Goal: Contribute content: Contribute content

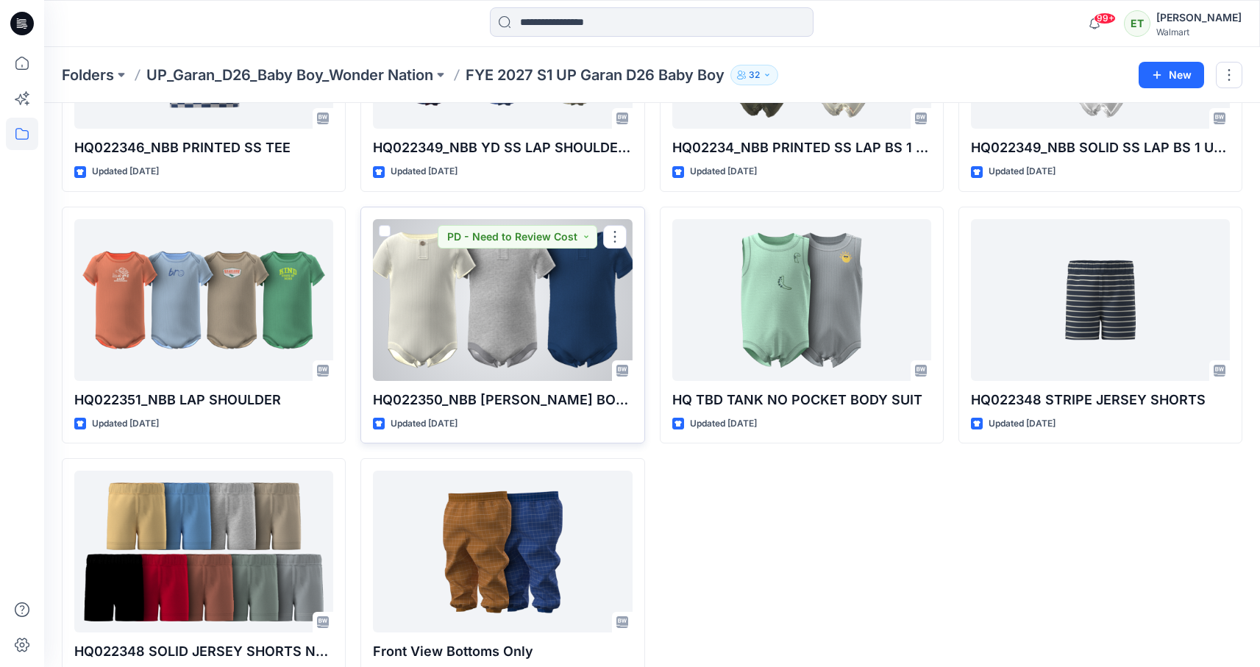
scroll to position [1727, 0]
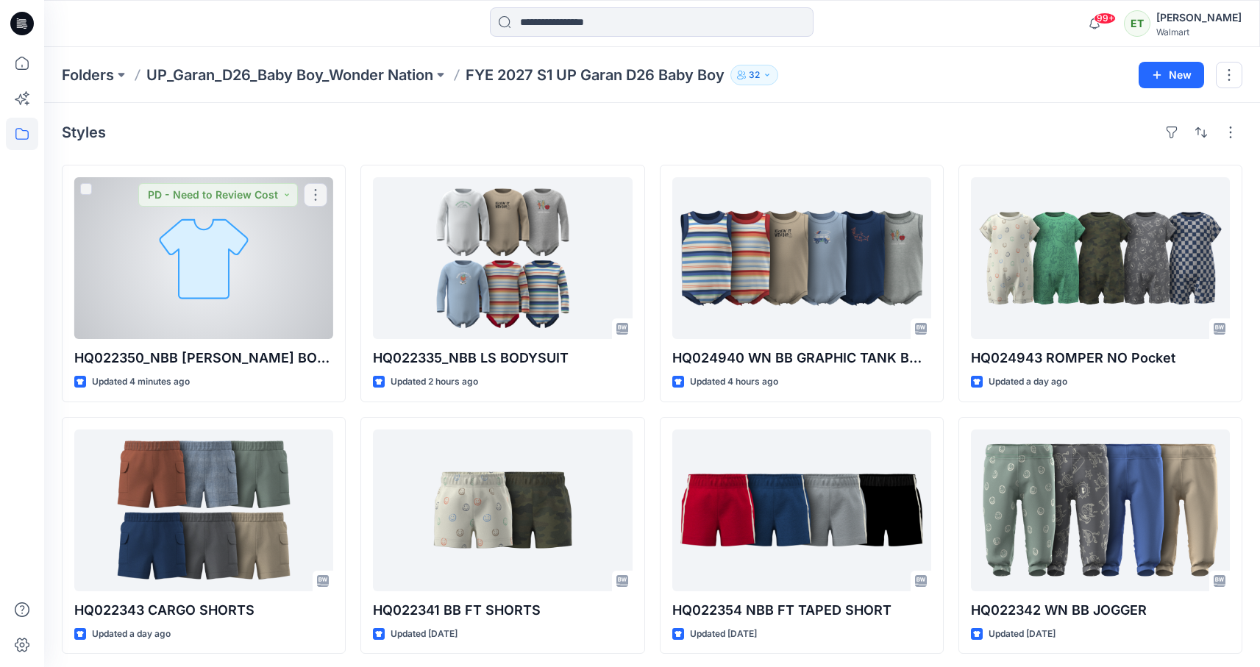
click at [234, 280] on div at bounding box center [203, 258] width 259 height 162
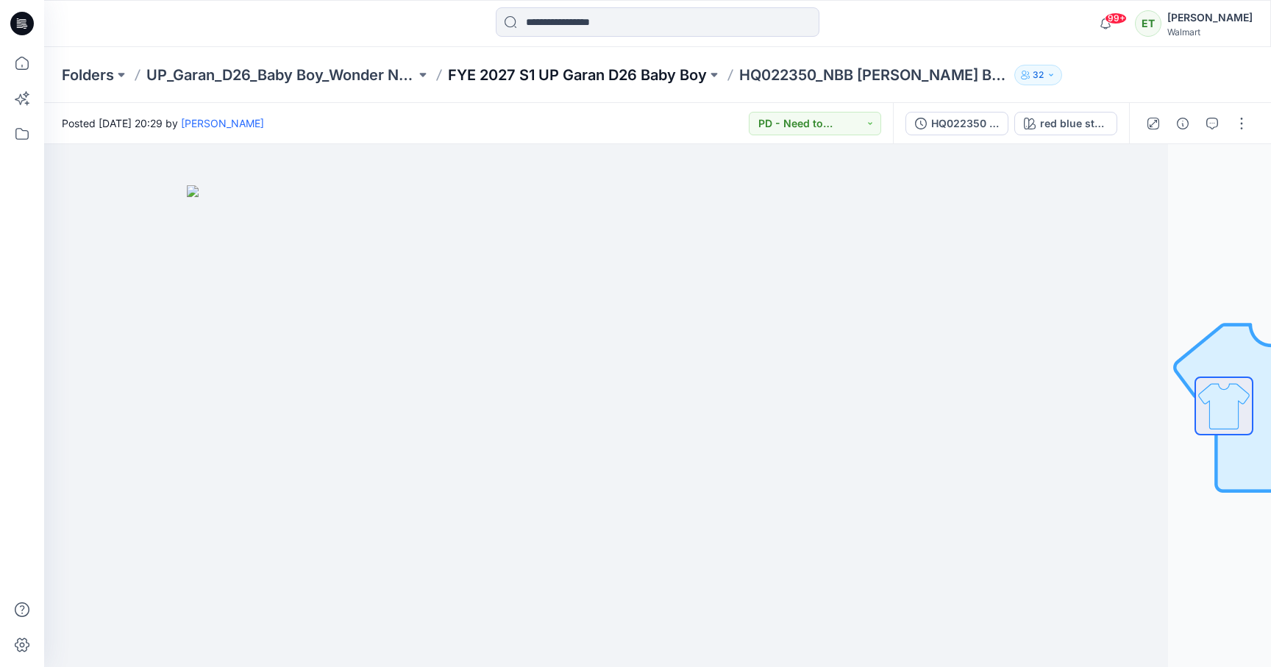
click at [558, 82] on p "FYE 2027 S1 UP Garan D26 Baby Boy" at bounding box center [577, 75] width 259 height 21
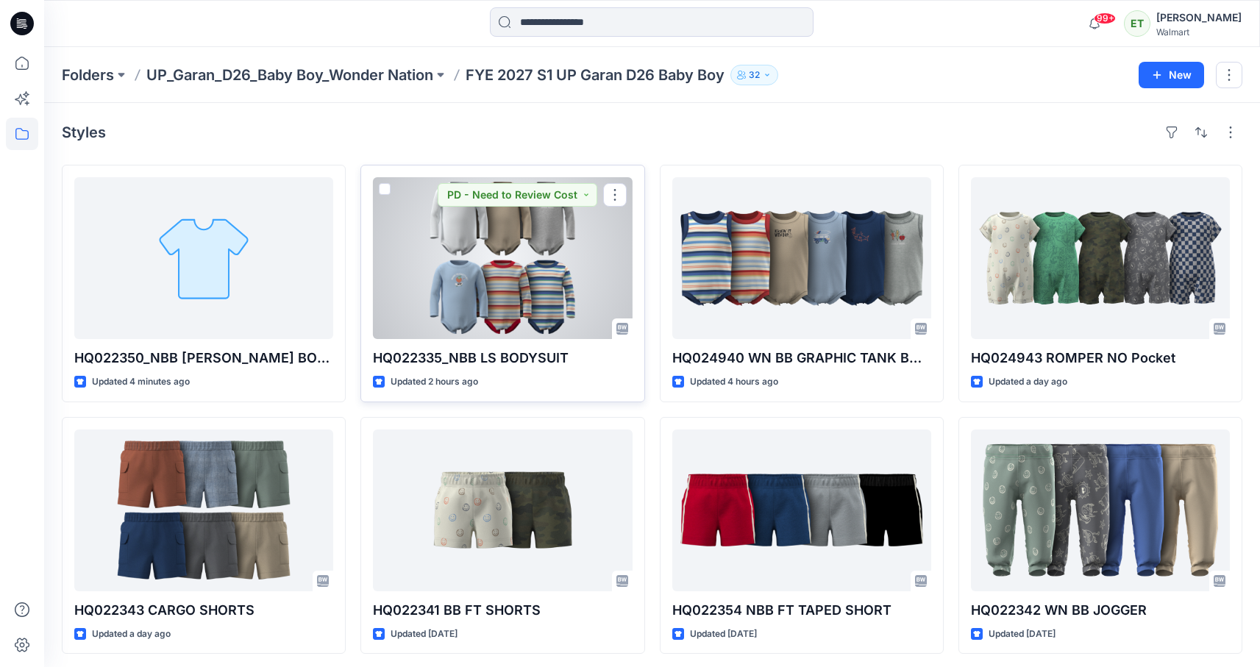
click at [485, 232] on div at bounding box center [502, 258] width 259 height 162
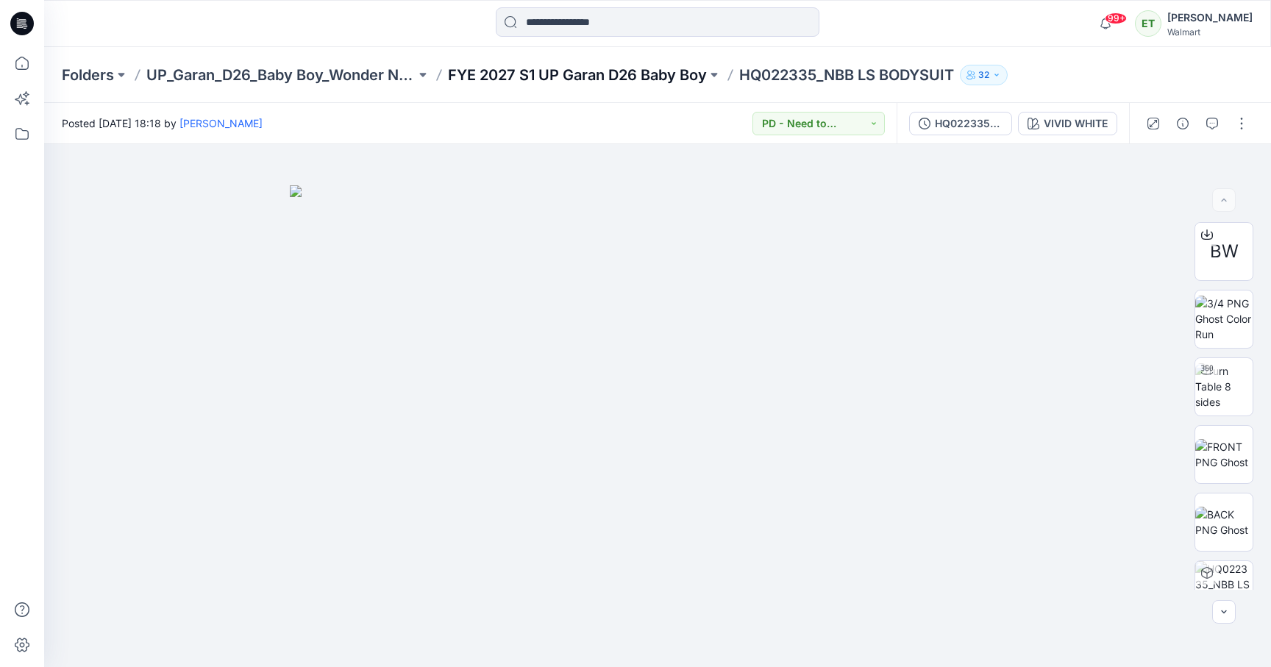
click at [674, 77] on p "FYE 2027 S1 UP Garan D26 Baby Boy" at bounding box center [577, 75] width 259 height 21
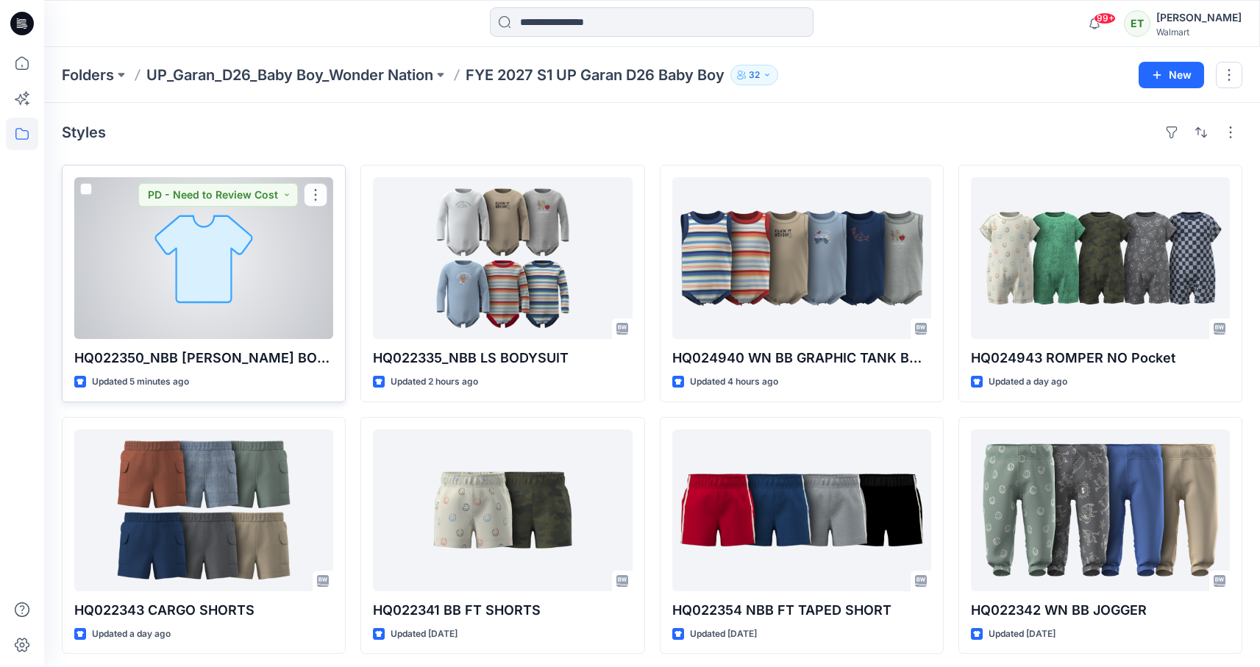
click at [260, 244] on div at bounding box center [203, 258] width 259 height 162
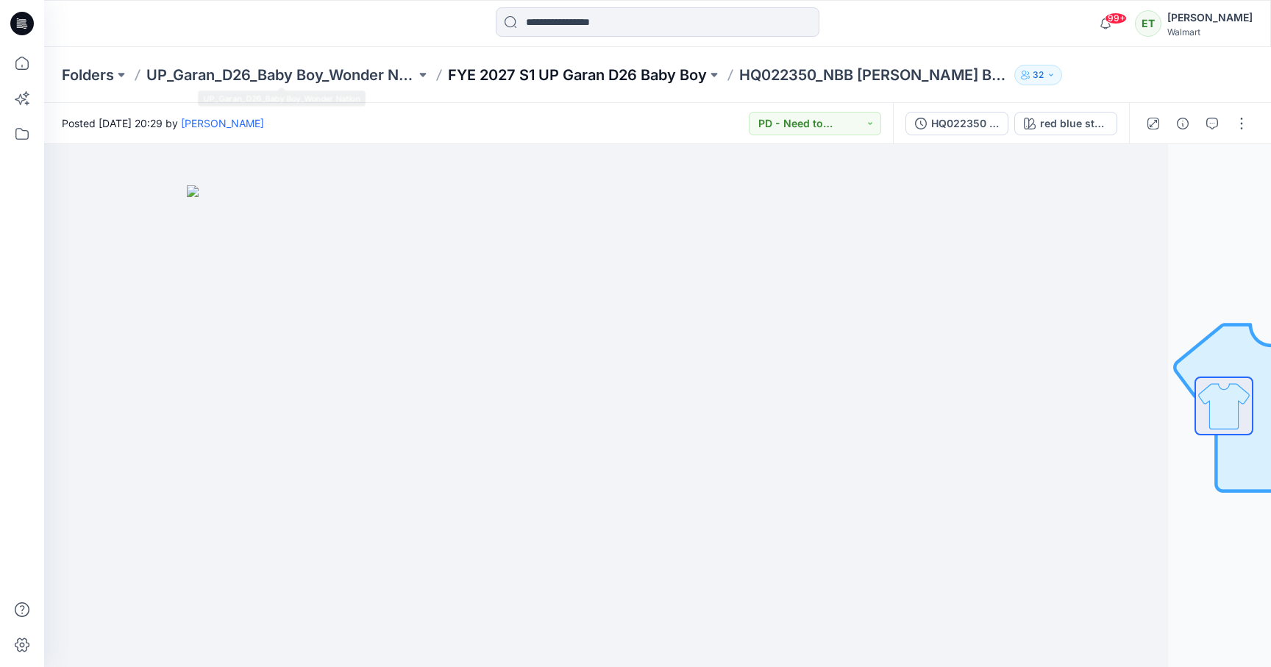
click at [526, 78] on p "FYE 2027 S1 UP Garan D26 Baby Boy" at bounding box center [577, 75] width 259 height 21
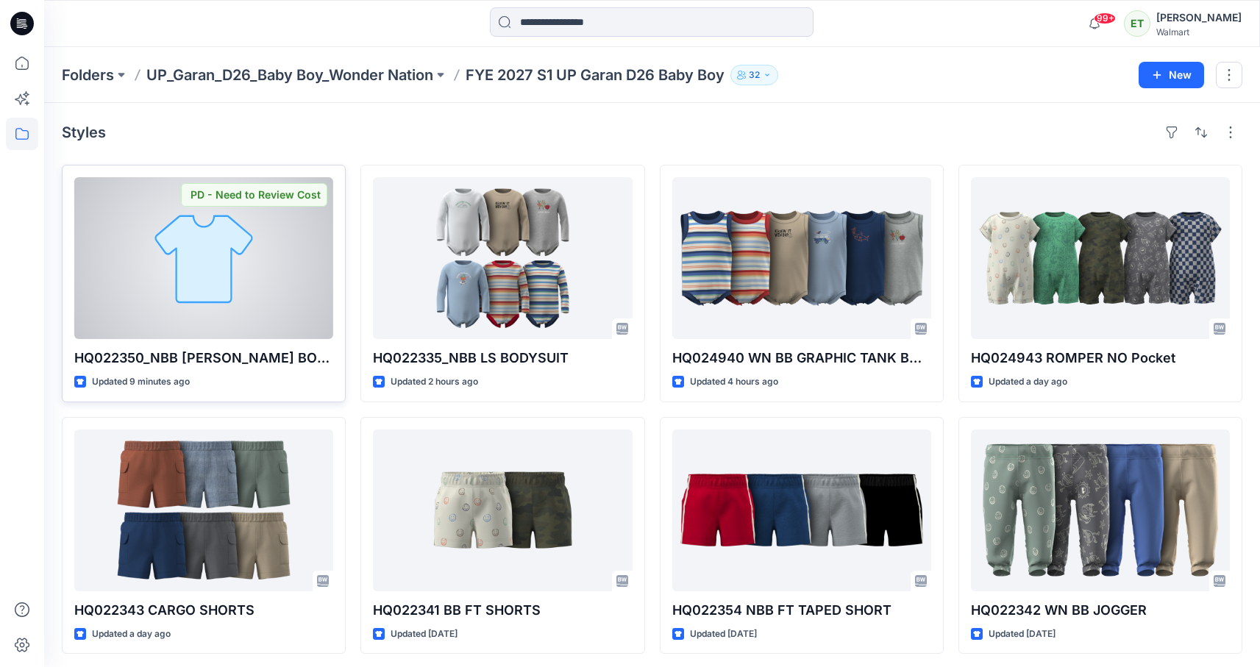
click at [284, 280] on div at bounding box center [203, 258] width 259 height 162
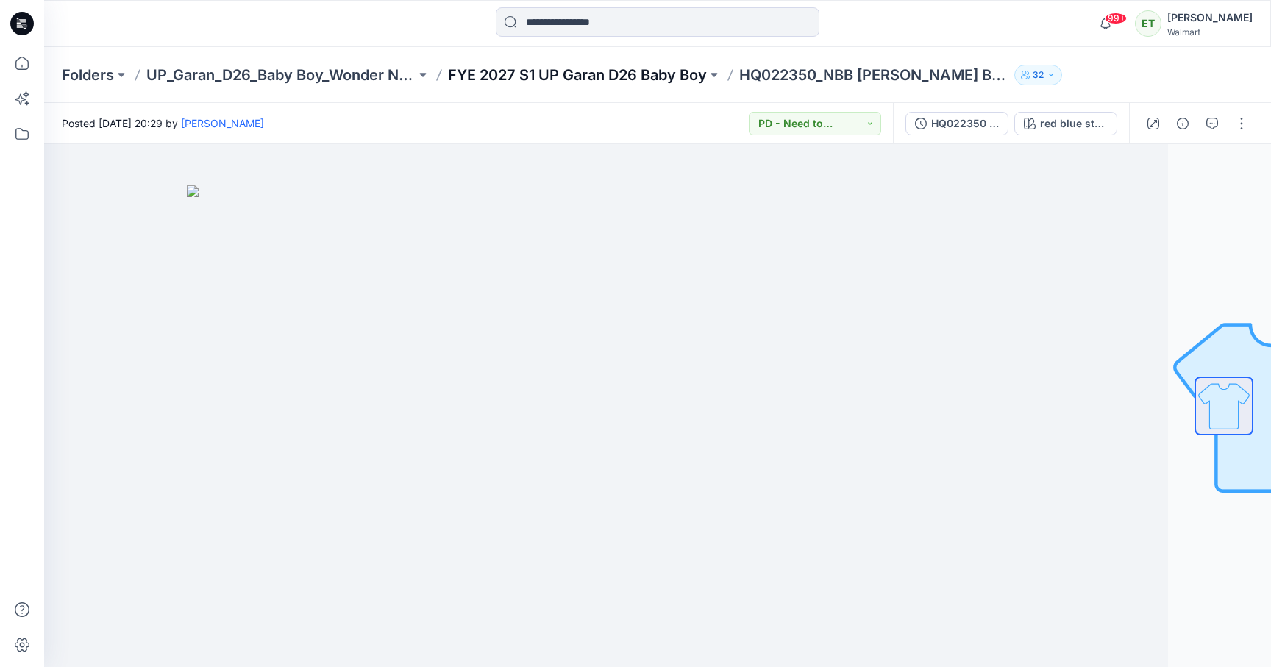
click at [647, 79] on p "FYE 2027 S1 UP Garan D26 Baby Boy" at bounding box center [577, 75] width 259 height 21
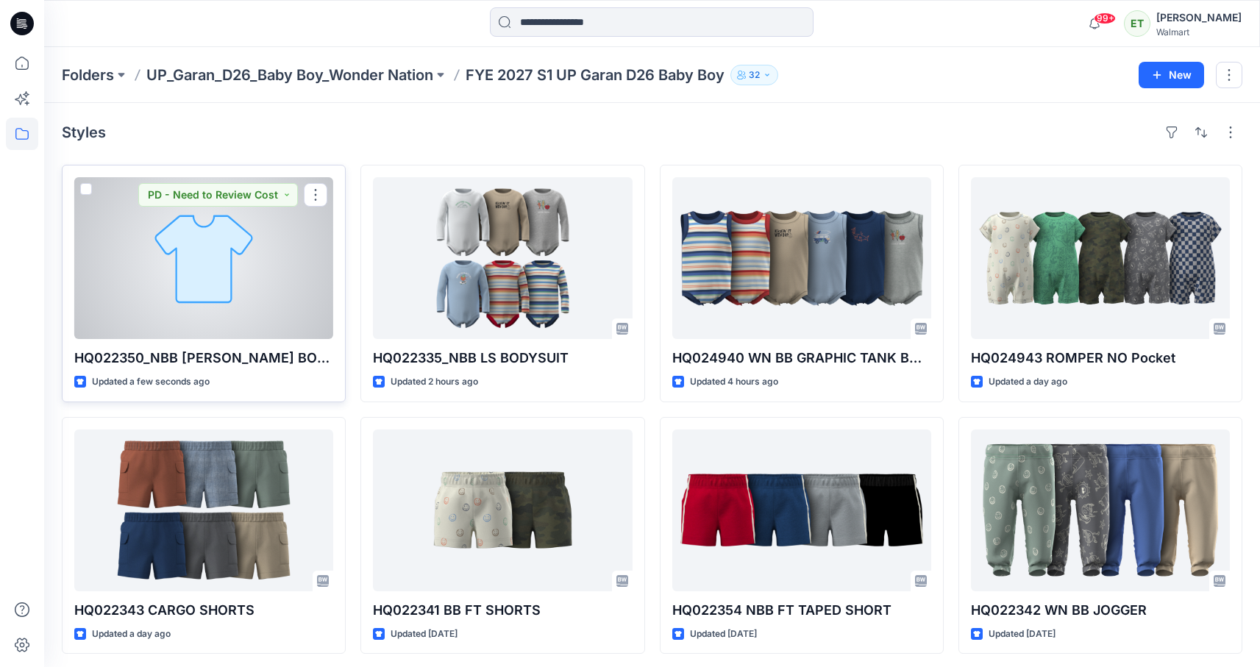
click at [282, 252] on div at bounding box center [203, 258] width 259 height 162
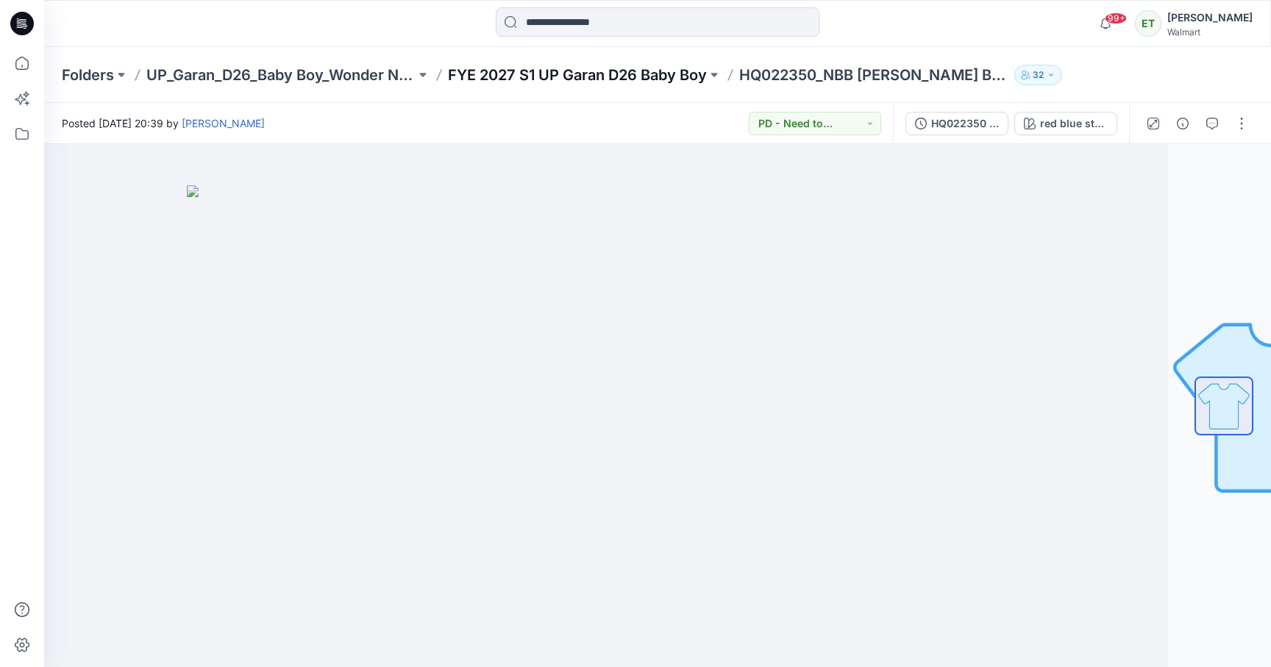
click at [587, 69] on p "FYE 2027 S1 UP Garan D26 Baby Boy" at bounding box center [577, 75] width 259 height 21
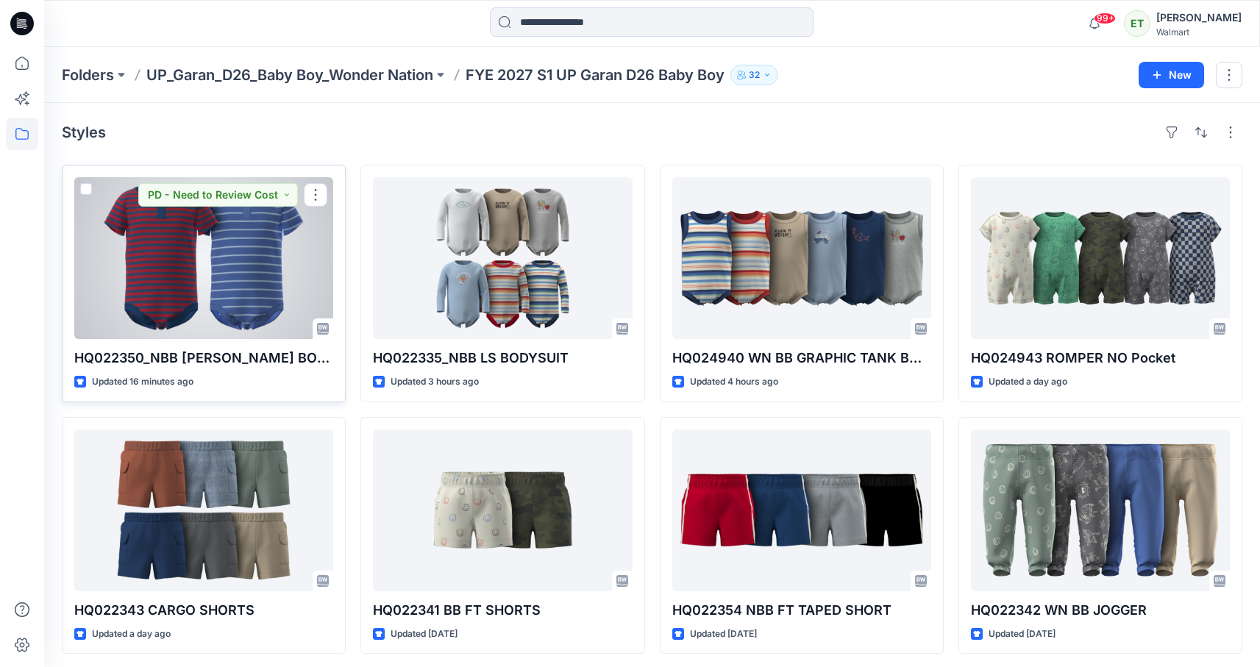
click at [256, 231] on div at bounding box center [203, 258] width 259 height 162
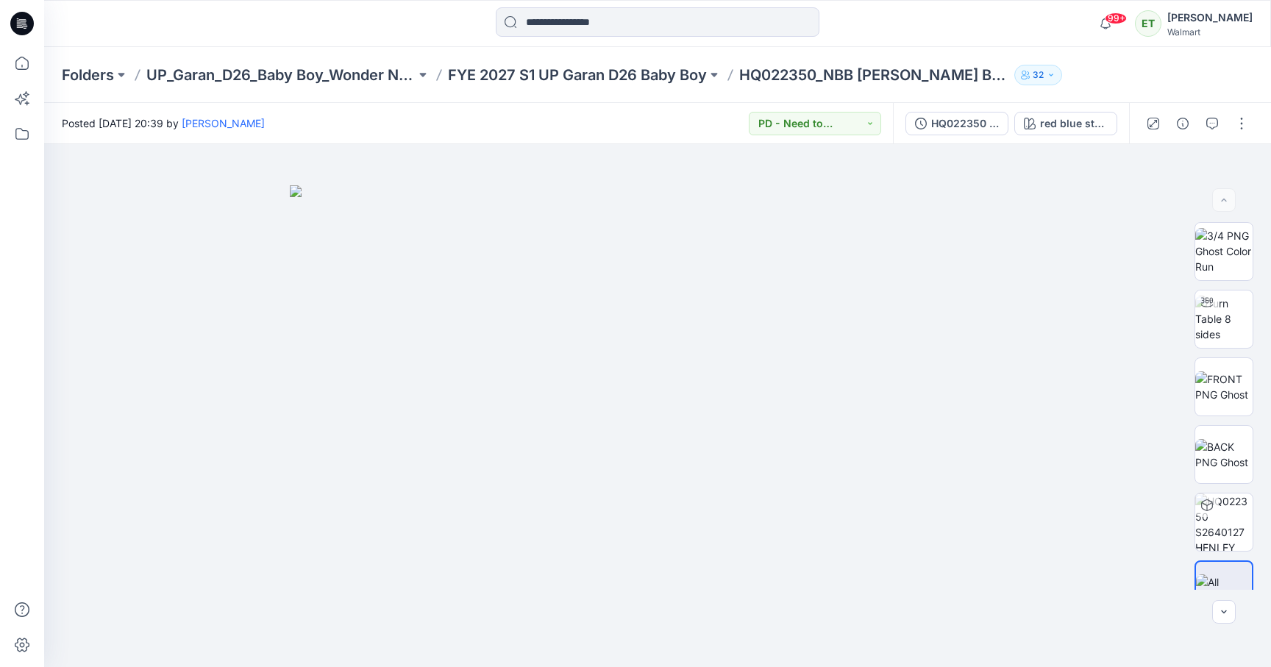
click at [1254, 119] on div at bounding box center [1197, 123] width 136 height 41
click at [1244, 124] on button "button" at bounding box center [1242, 124] width 24 height 24
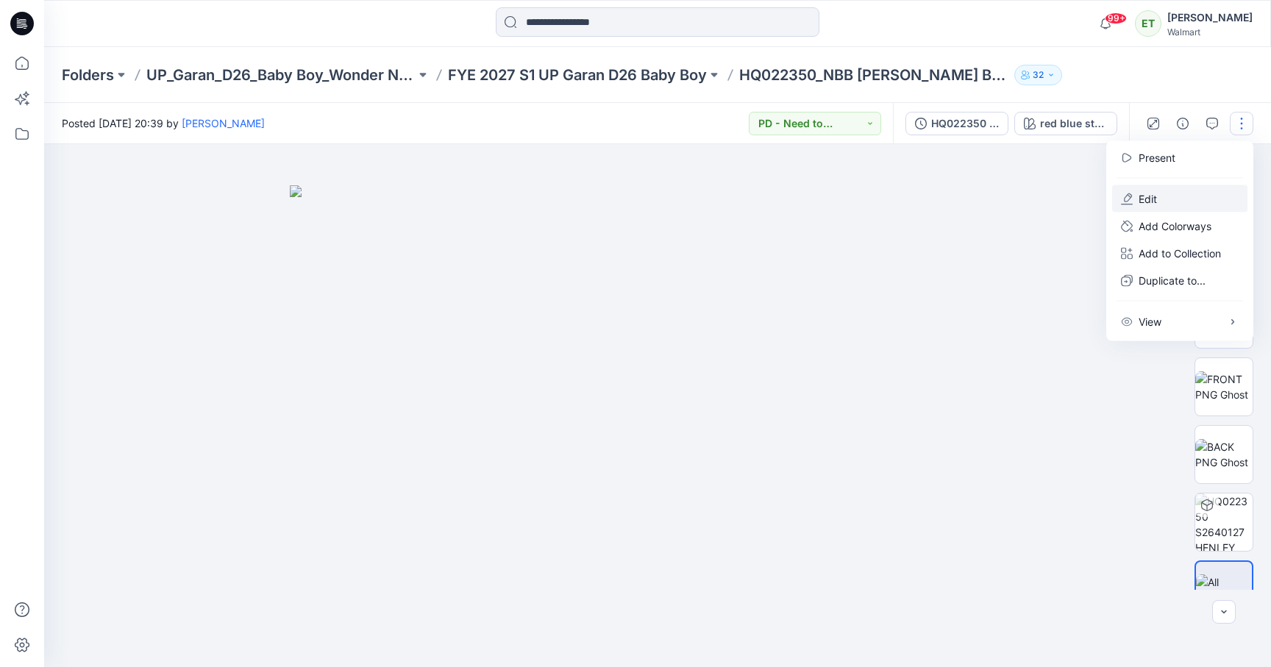
click at [1161, 195] on button "Edit" at bounding box center [1179, 198] width 135 height 27
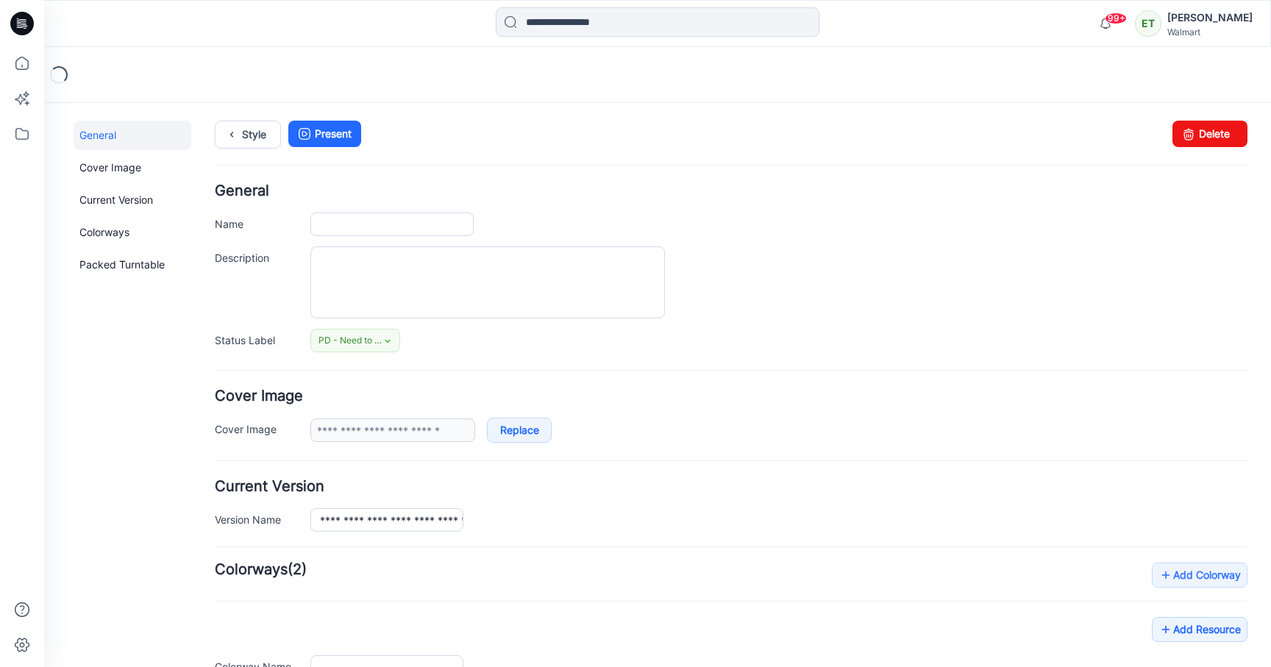
type input "**********"
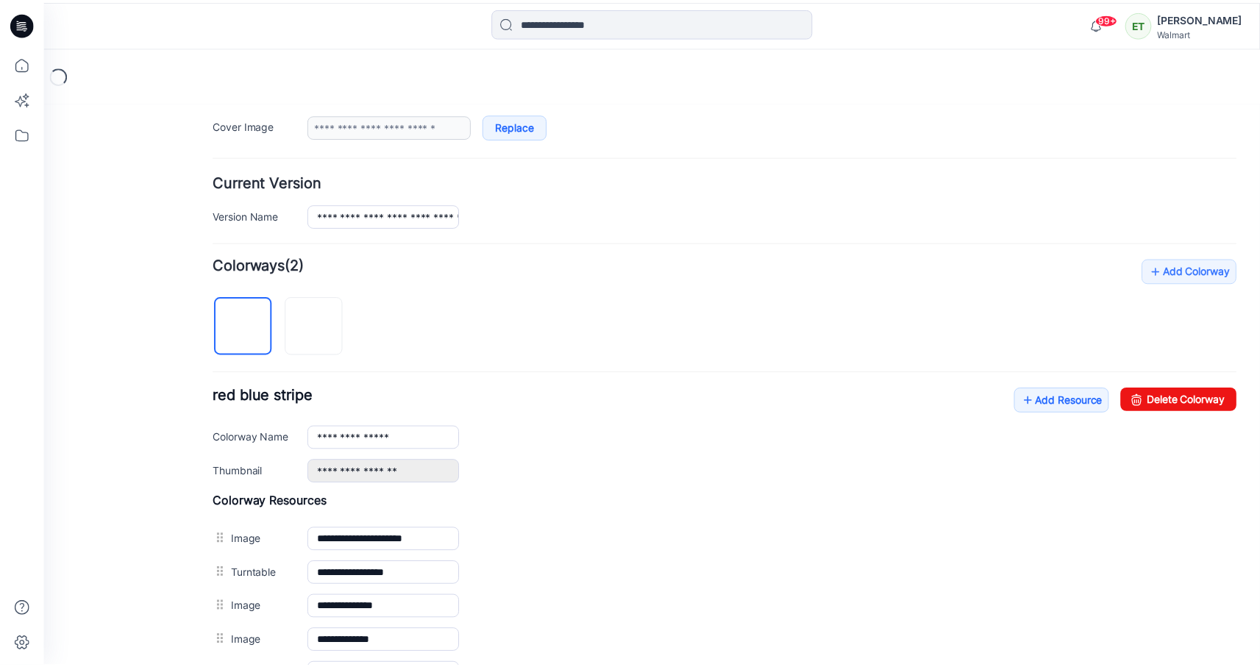
scroll to position [499, 0]
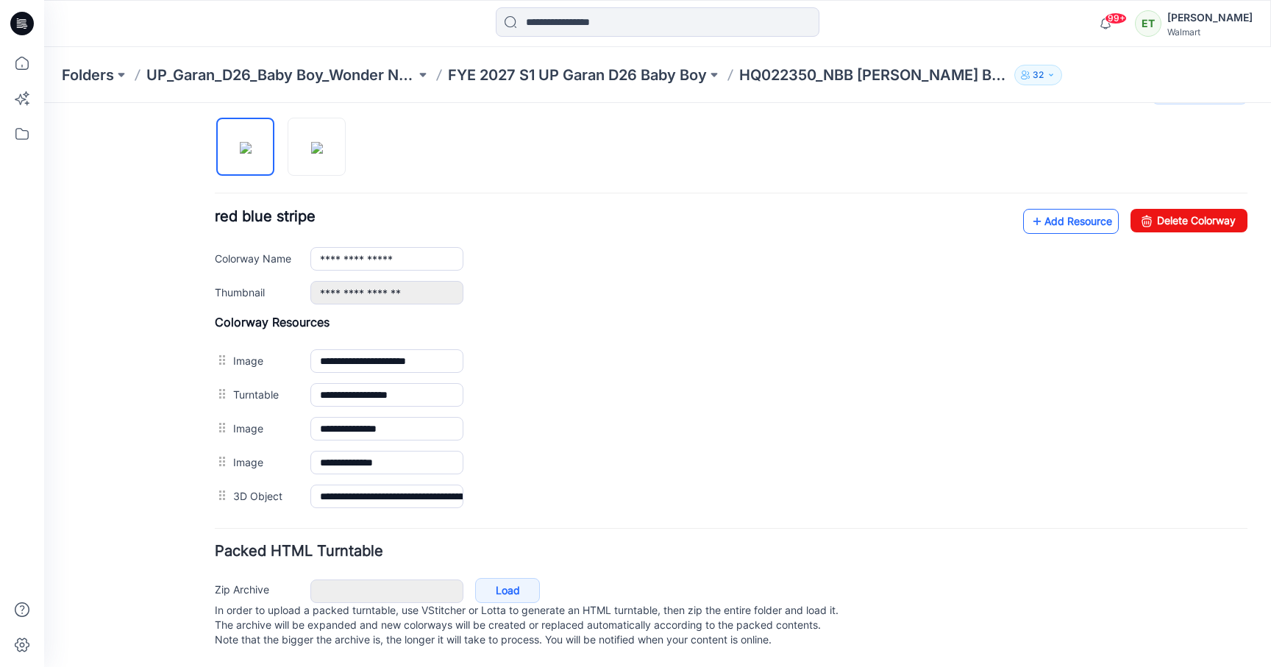
click at [1054, 209] on link "Add Resource" at bounding box center [1071, 221] width 96 height 25
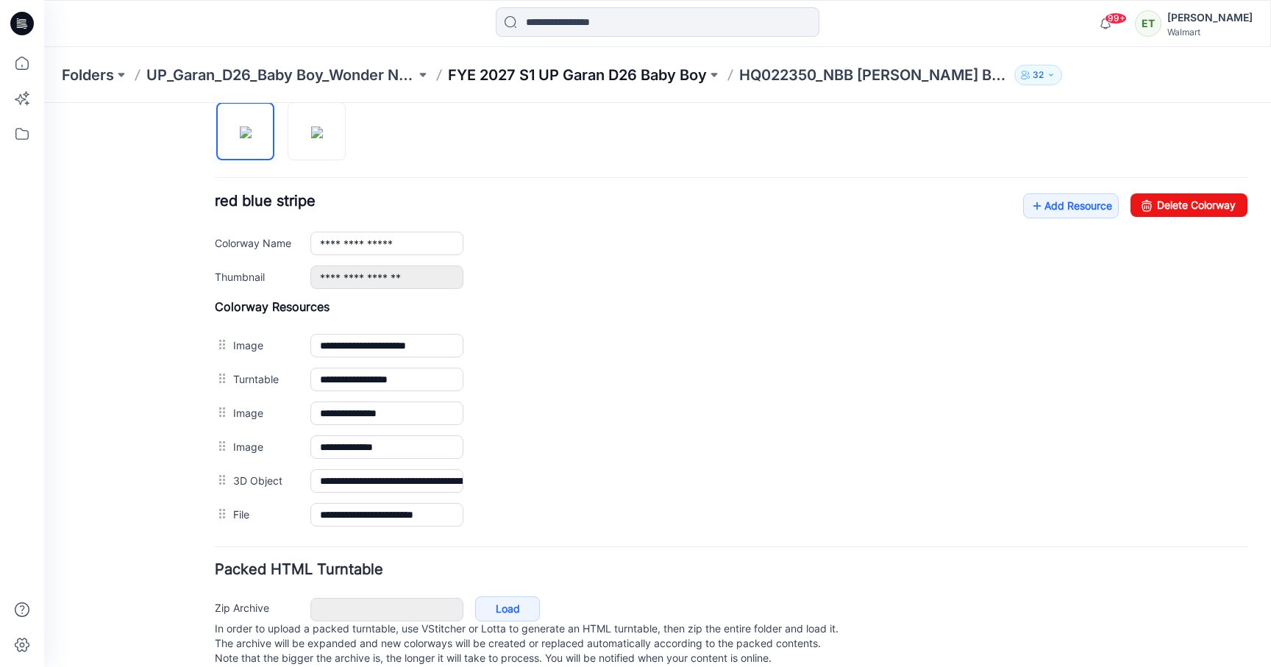
click at [594, 82] on p "FYE 2027 S1 UP Garan D26 Baby Boy" at bounding box center [577, 75] width 259 height 21
